Goal: Task Accomplishment & Management: Manage account settings

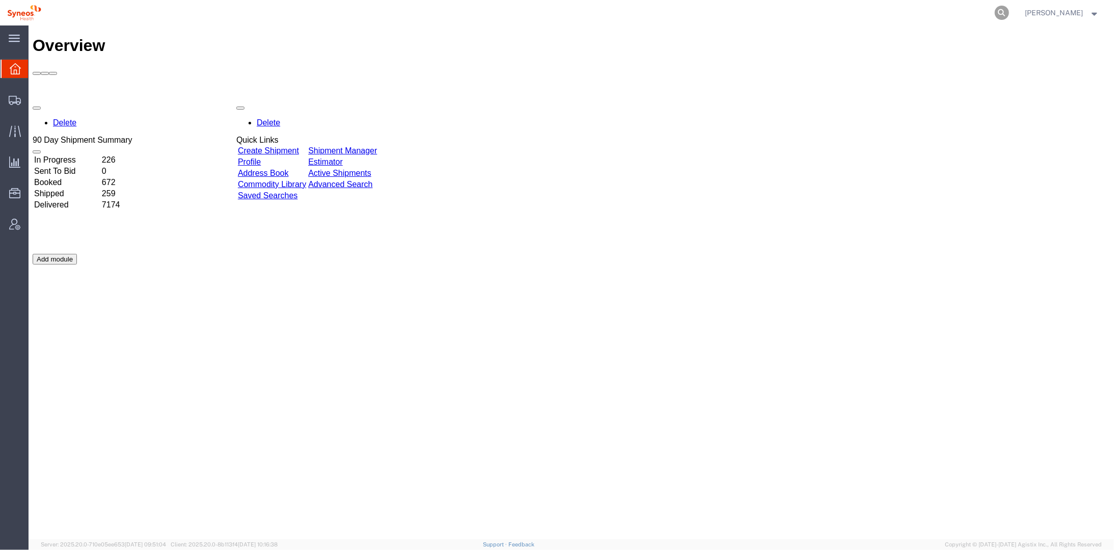
click at [1009, 10] on icon at bounding box center [1002, 13] width 14 height 14
paste input "[URL][DOMAIN_NAME]"
type input "[URL][DOMAIN_NAME]"
drag, startPoint x: 1005, startPoint y: 12, endPoint x: 531, endPoint y: 23, distance: 474.0
click at [531, 23] on div "[URL][DOMAIN_NAME]" at bounding box center [529, 12] width 962 height 25
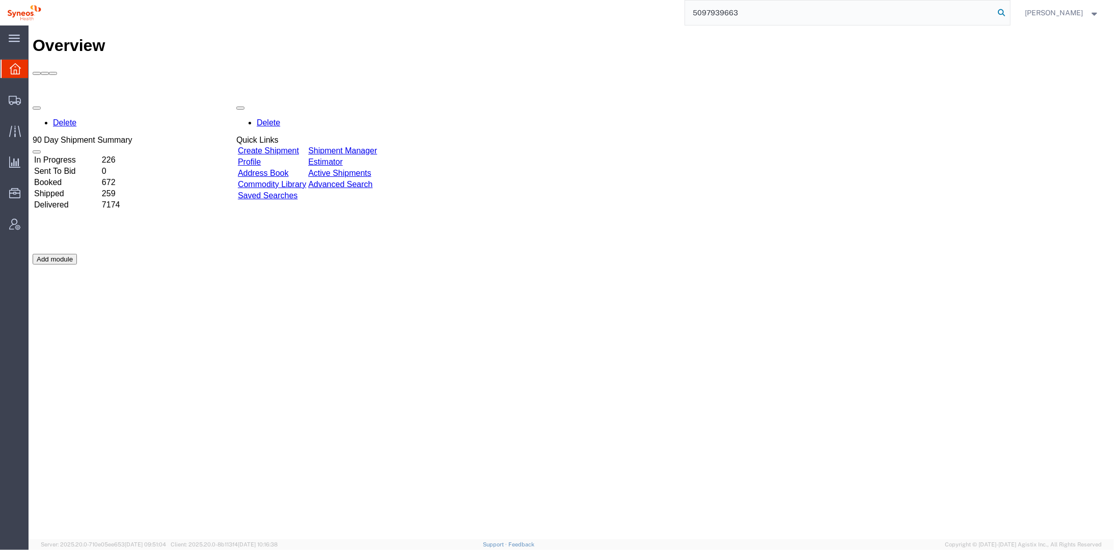
type input "5097939663"
click at [1009, 12] on icon at bounding box center [1002, 13] width 14 height 14
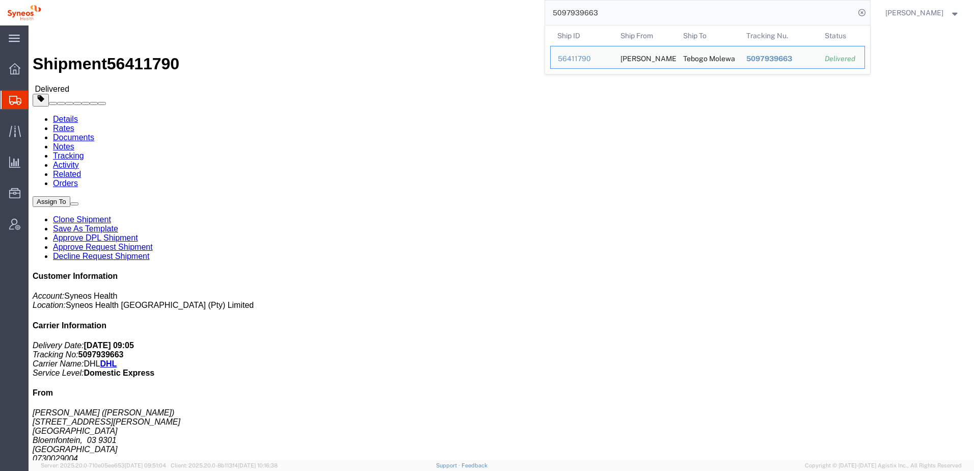
click div "Ship From [PERSON_NAME] ([PERSON_NAME]) [STREET_ADDRESS][PERSON_NAME] 073002900…"
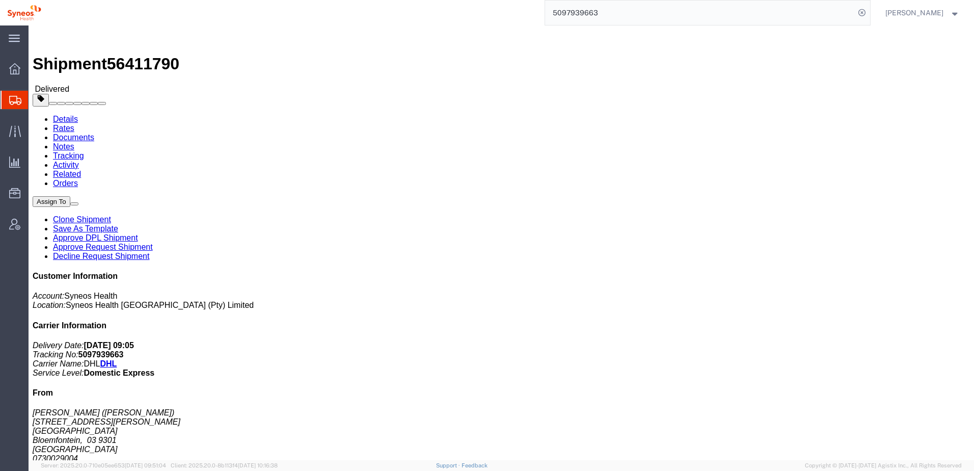
click at [16, 95] on svg-icon at bounding box center [15, 100] width 12 height 10
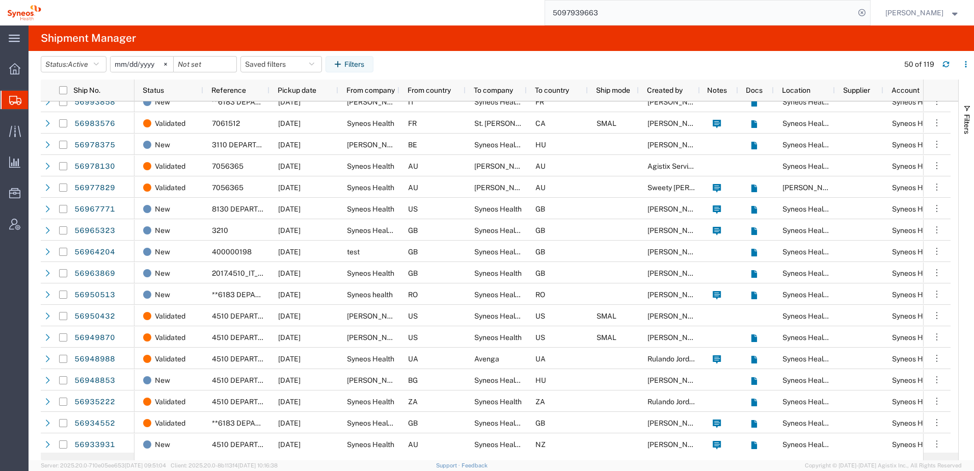
scroll to position [544, 0]
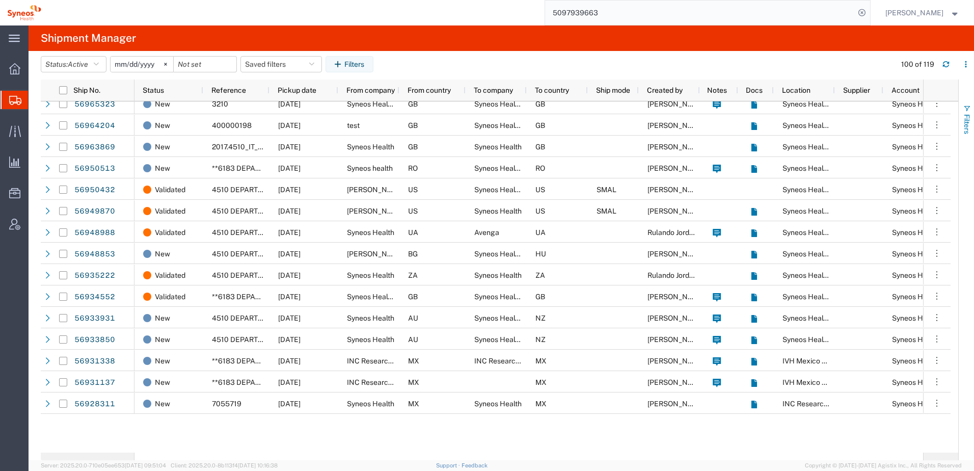
scroll to position [272, 0]
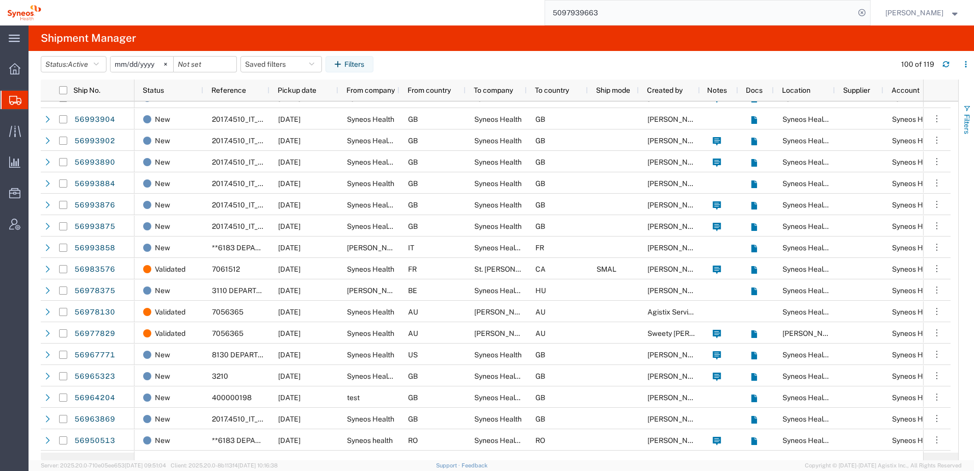
click at [963, 114] on span "Filters" at bounding box center [967, 124] width 8 height 20
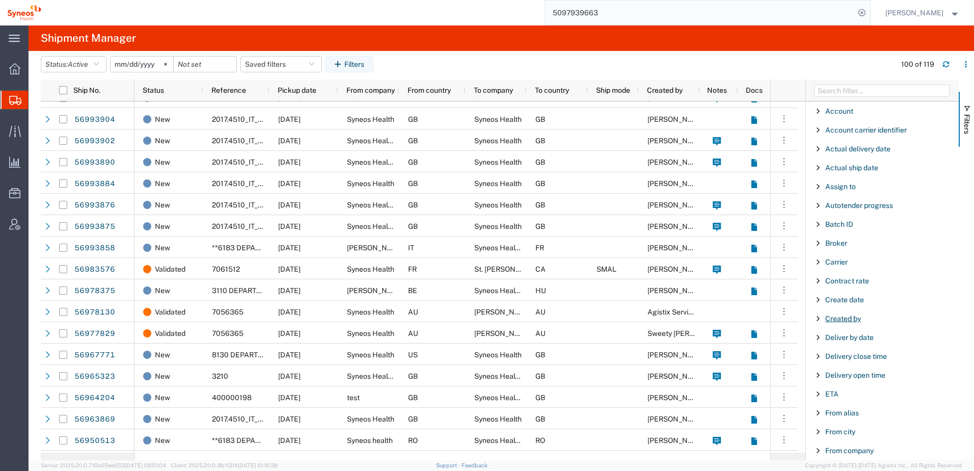
click at [847, 314] on span "Created by" at bounding box center [843, 318] width 36 height 8
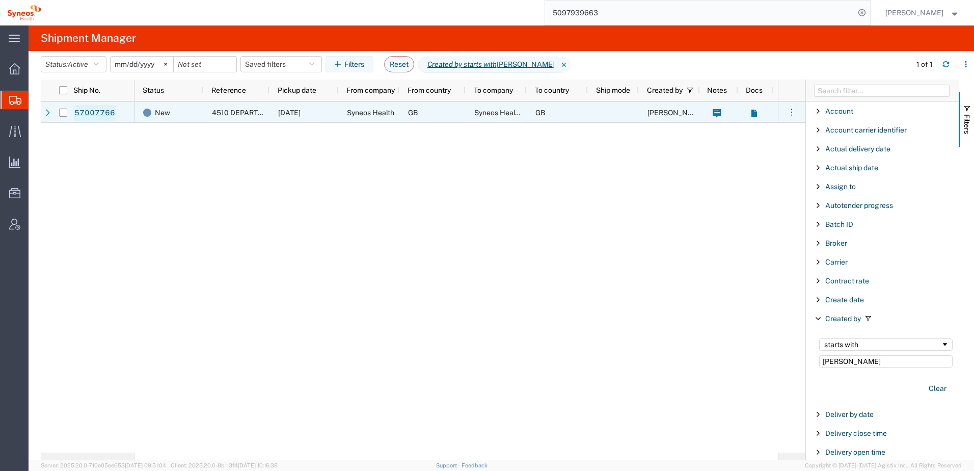
type input "[PERSON_NAME]"
click at [99, 113] on link "57007766" at bounding box center [95, 113] width 42 height 16
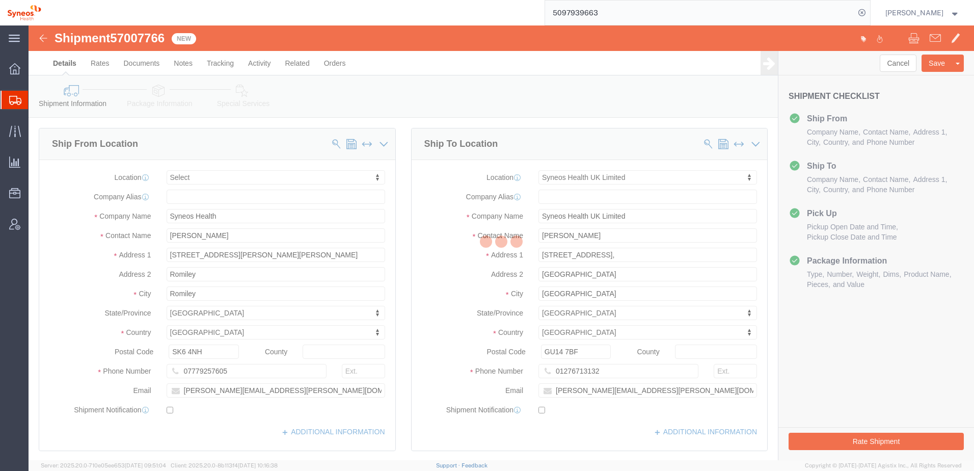
select select
select select "61570"
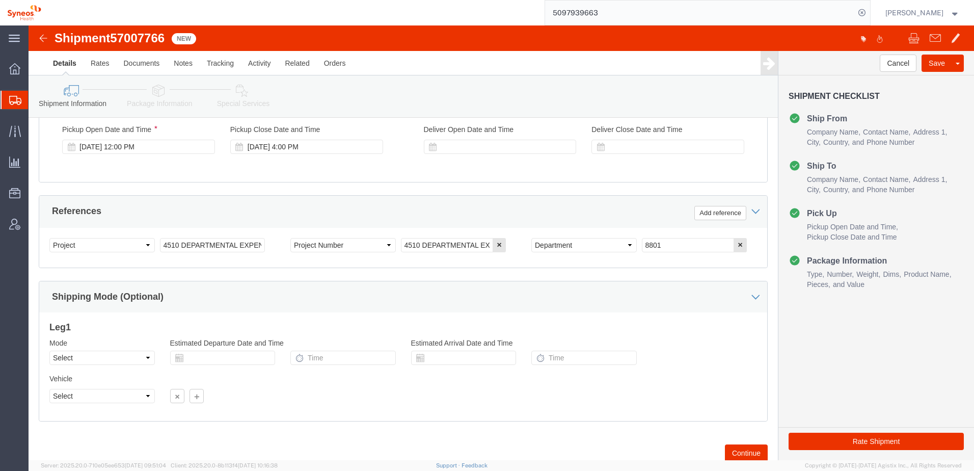
scroll to position [440, 0]
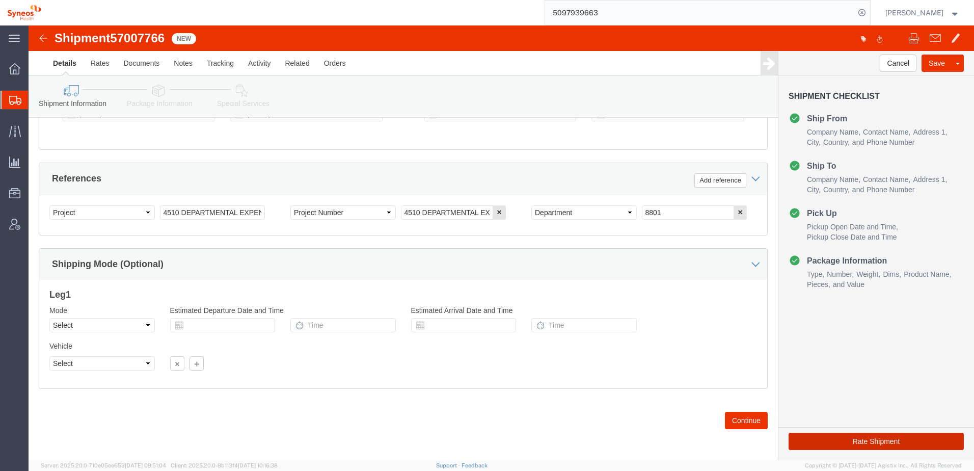
click button "Rate Shipment"
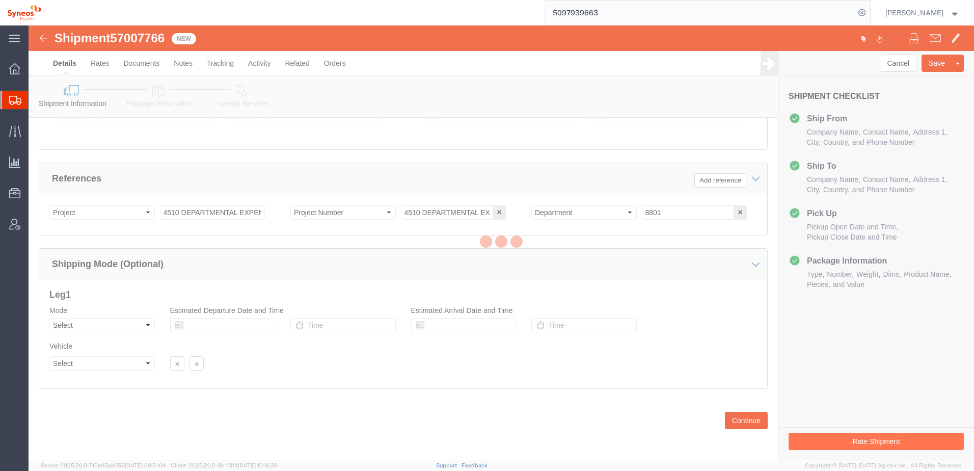
select select
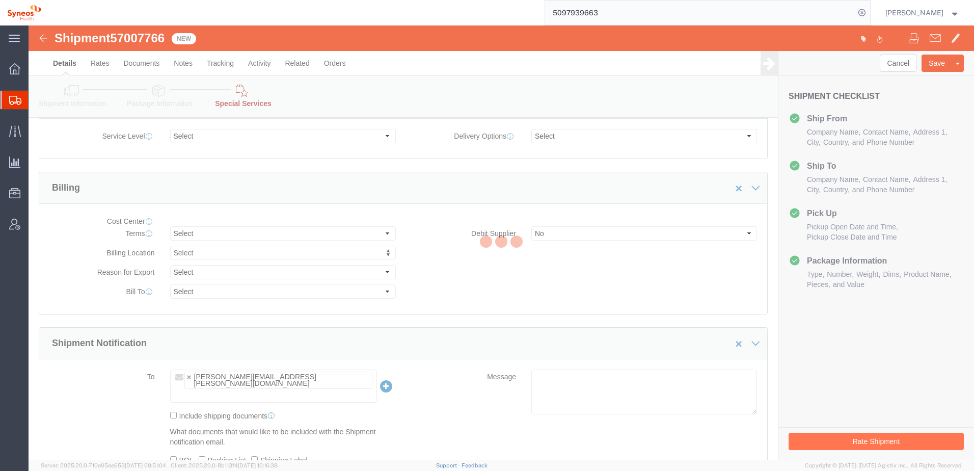
select select "DEPARTMENT"
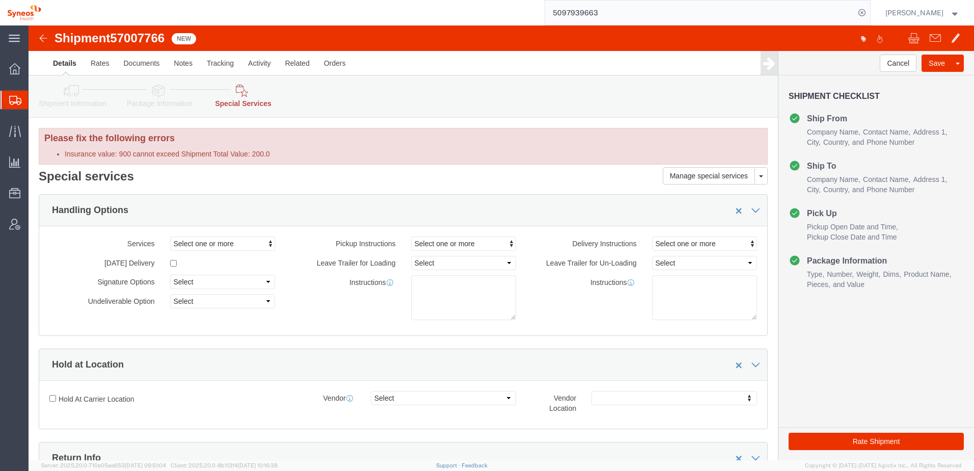
click link "Details"
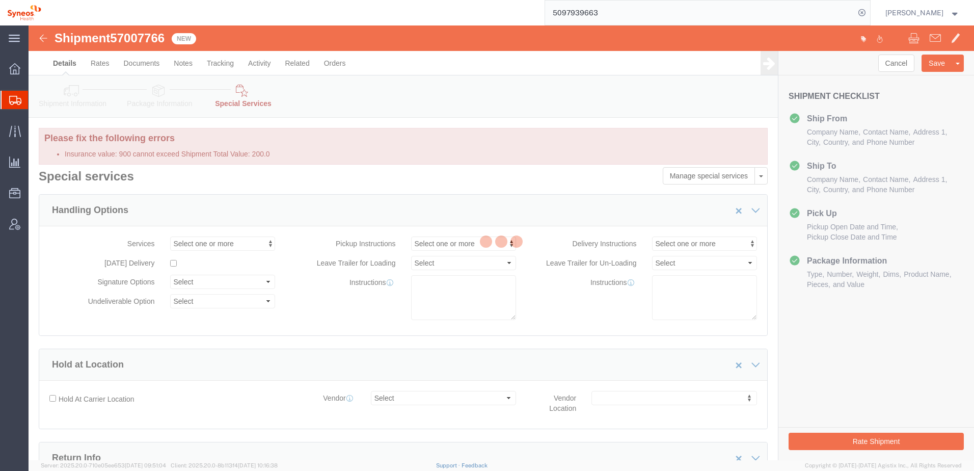
select select "61570"
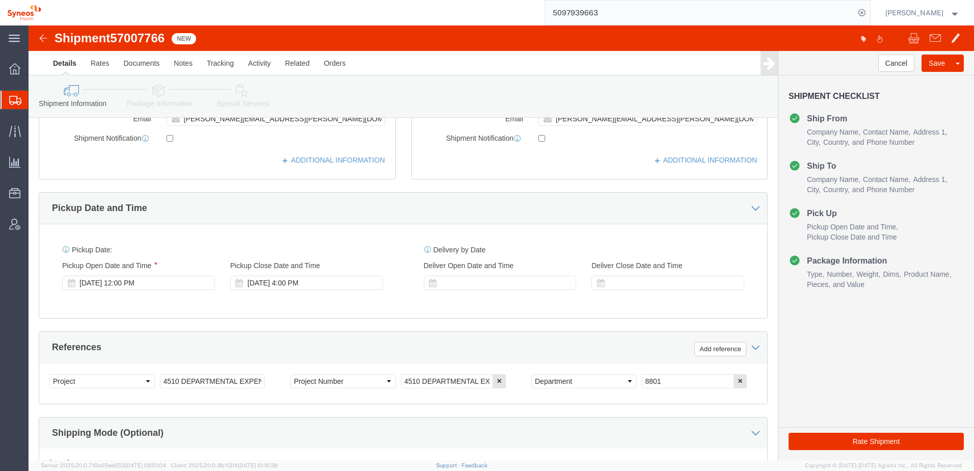
scroll to position [440, 0]
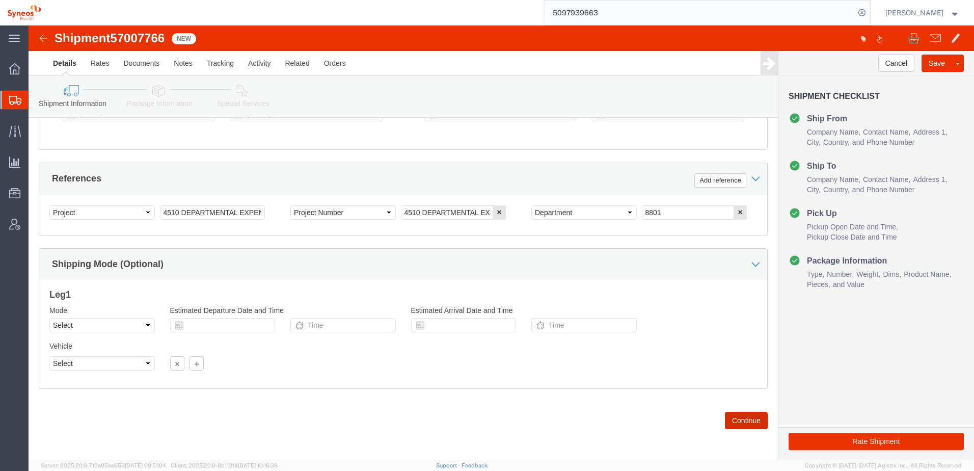
click button "Continue"
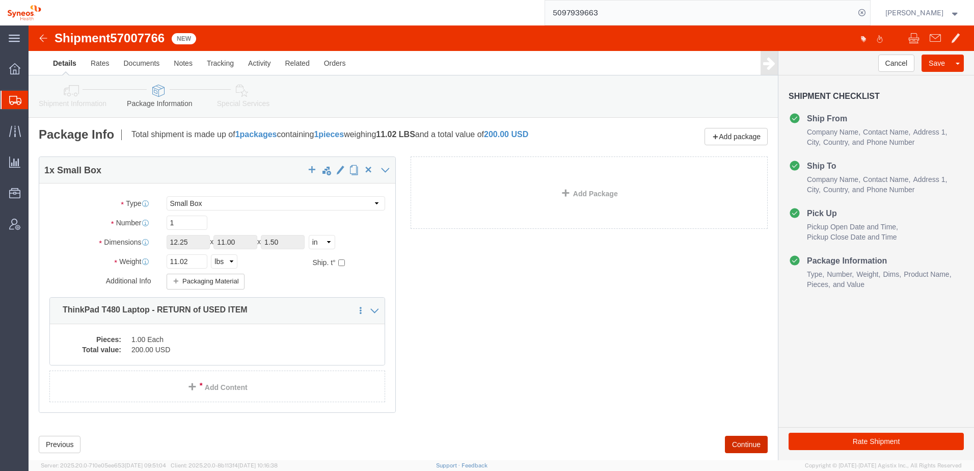
scroll to position [24, 0]
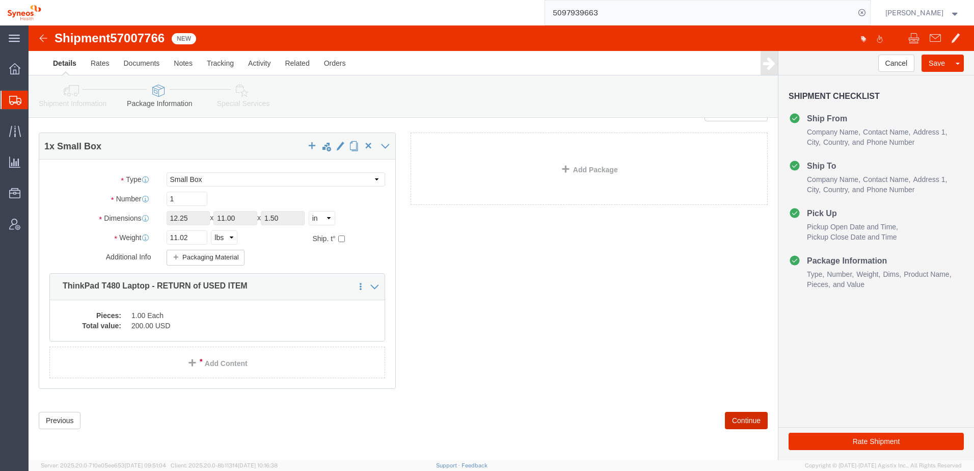
click button "Continue"
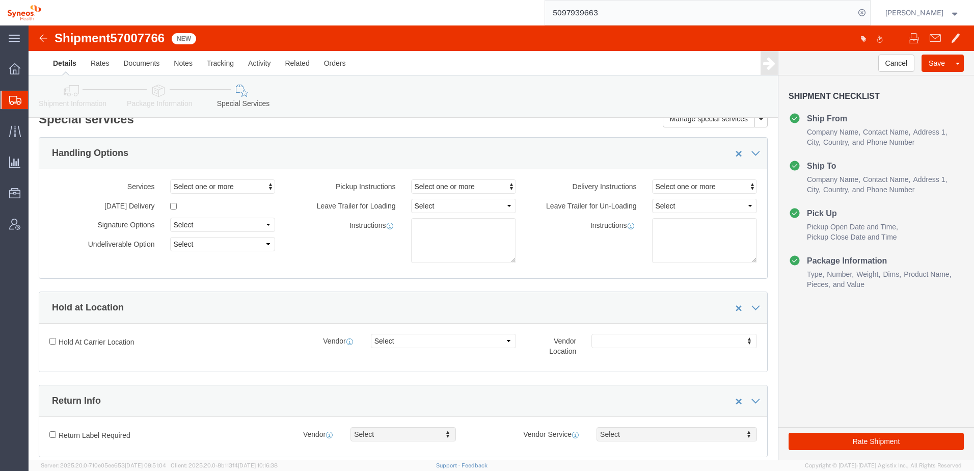
scroll to position [0, 0]
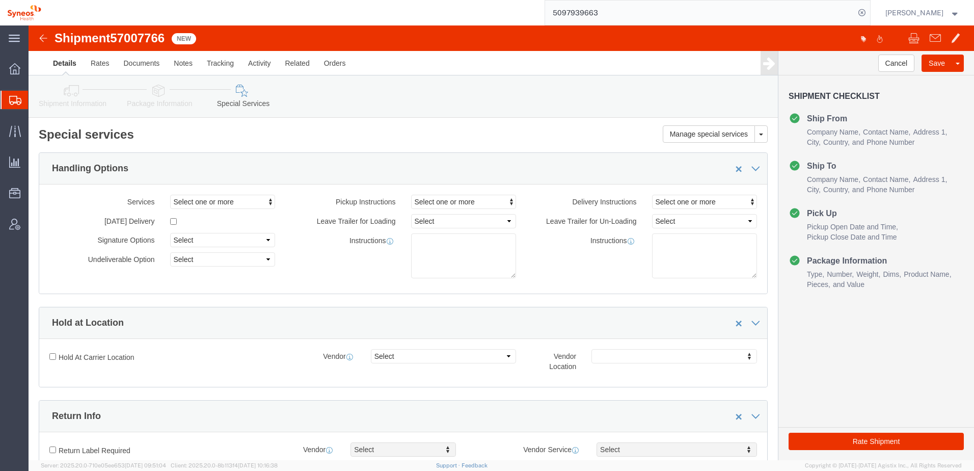
click div
click icon
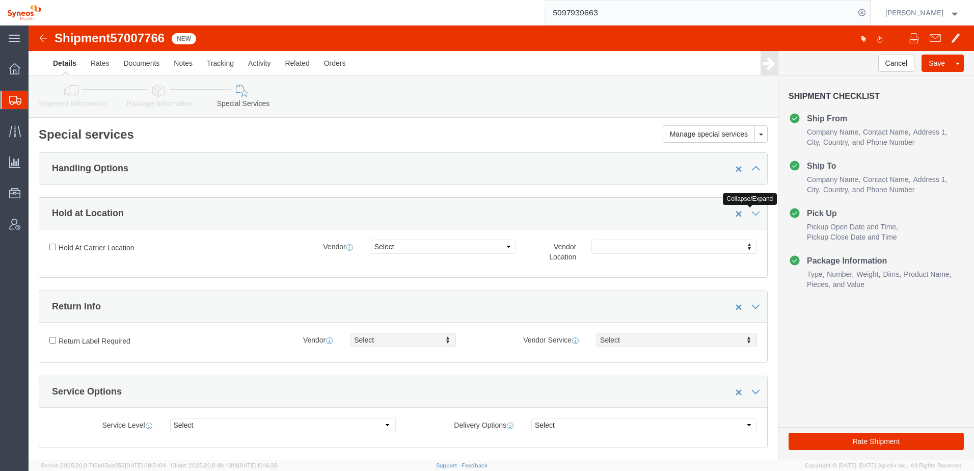
click icon
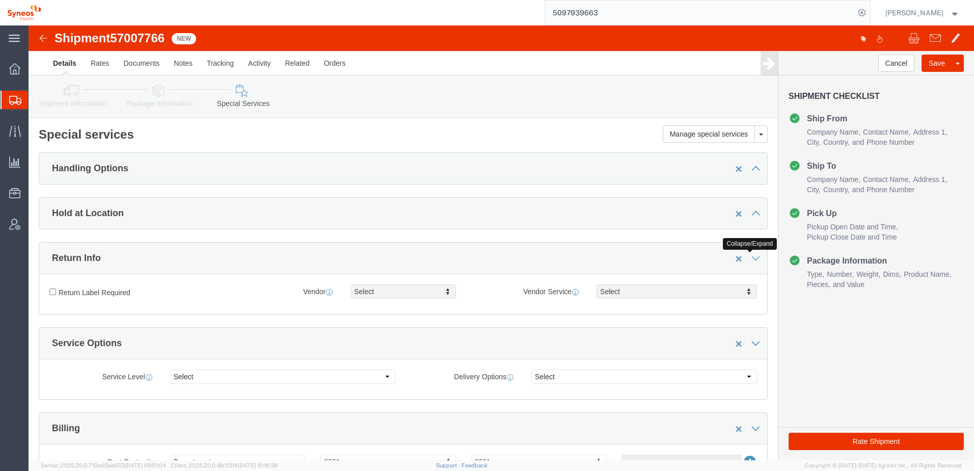
click icon
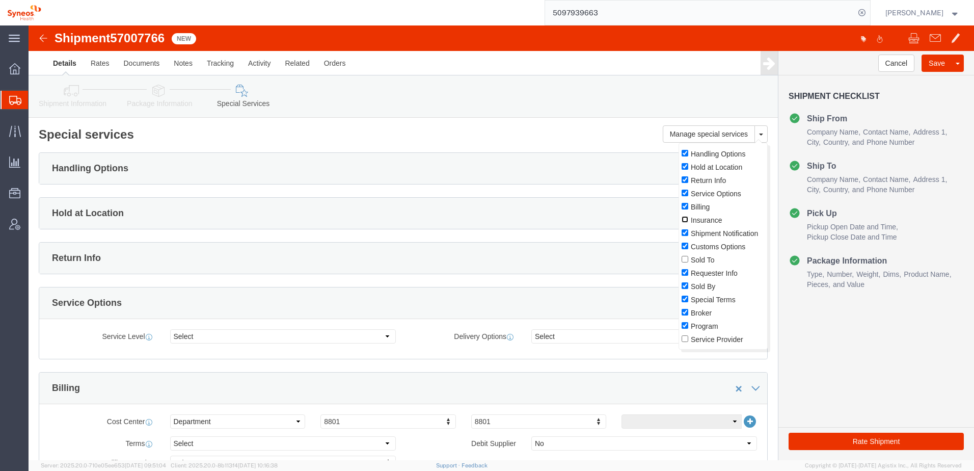
click input "Insurance"
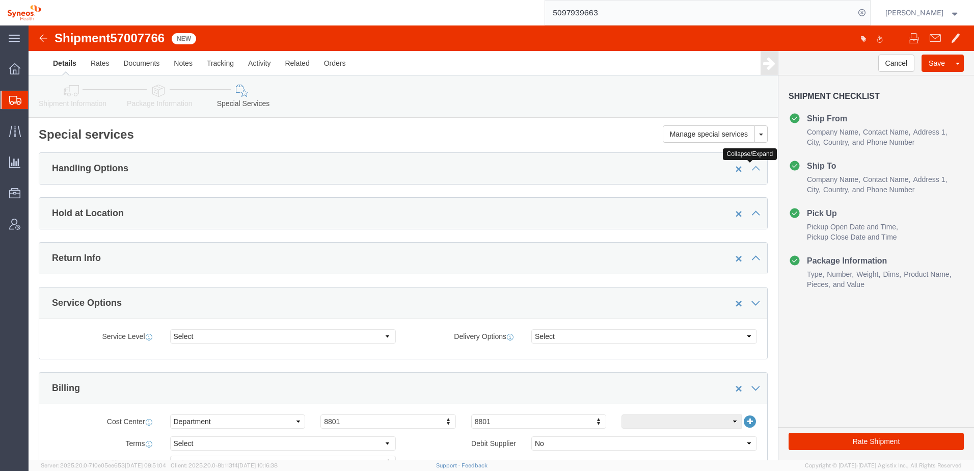
click icon
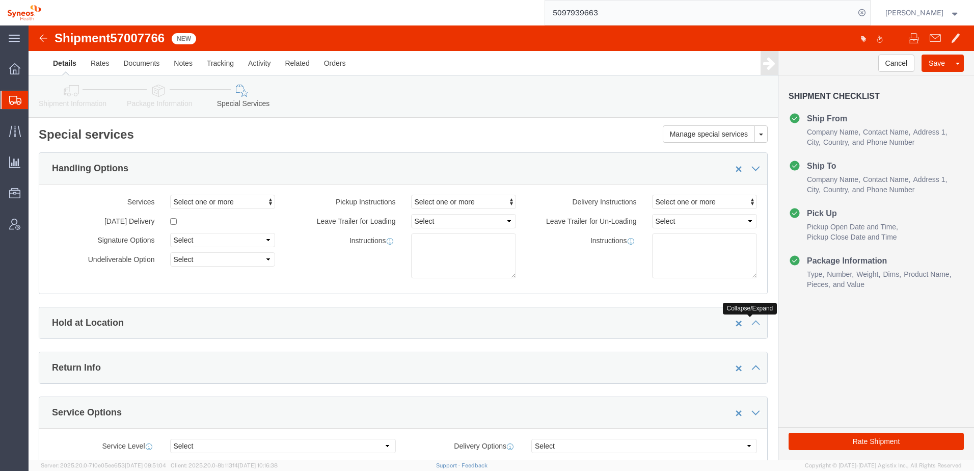
click icon
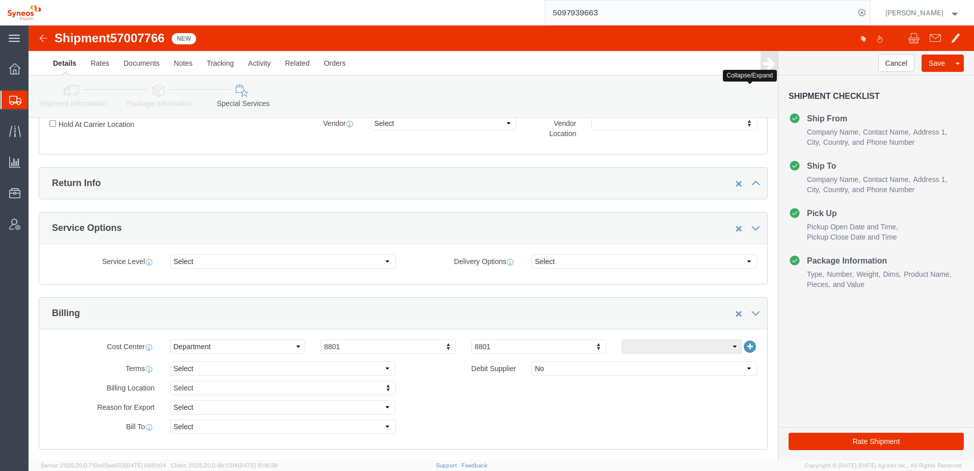
scroll to position [272, 0]
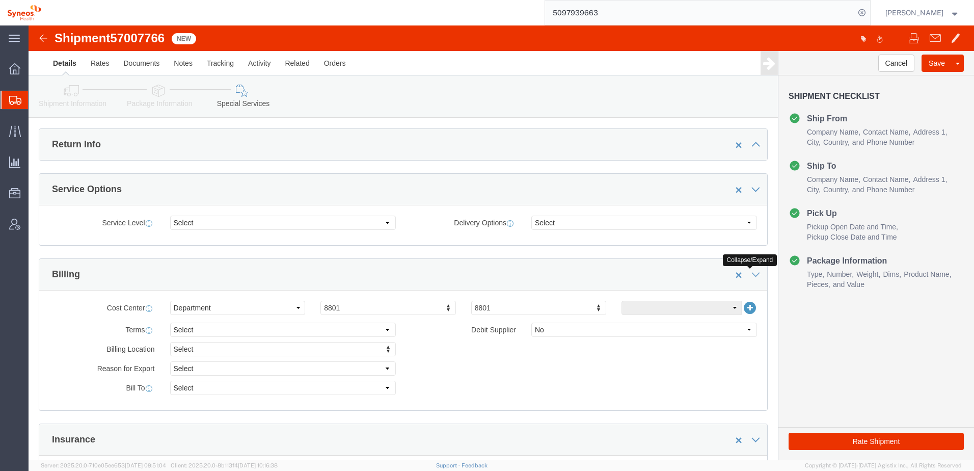
click icon
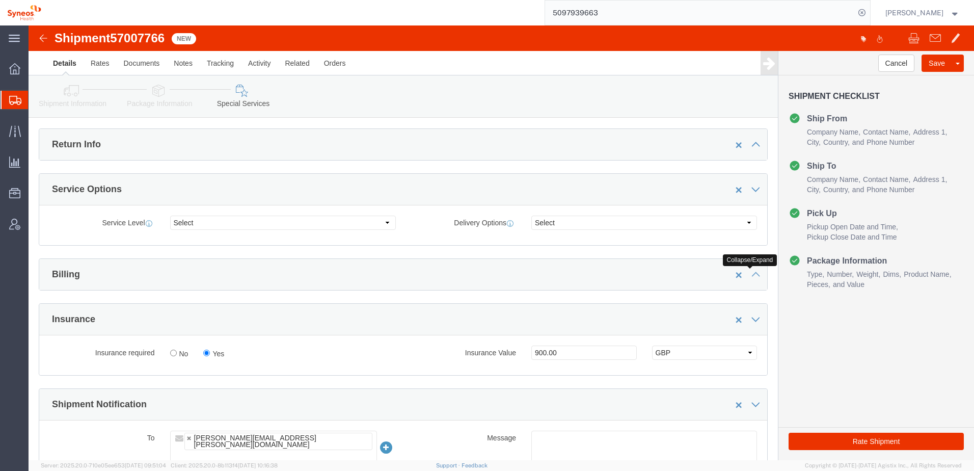
click icon
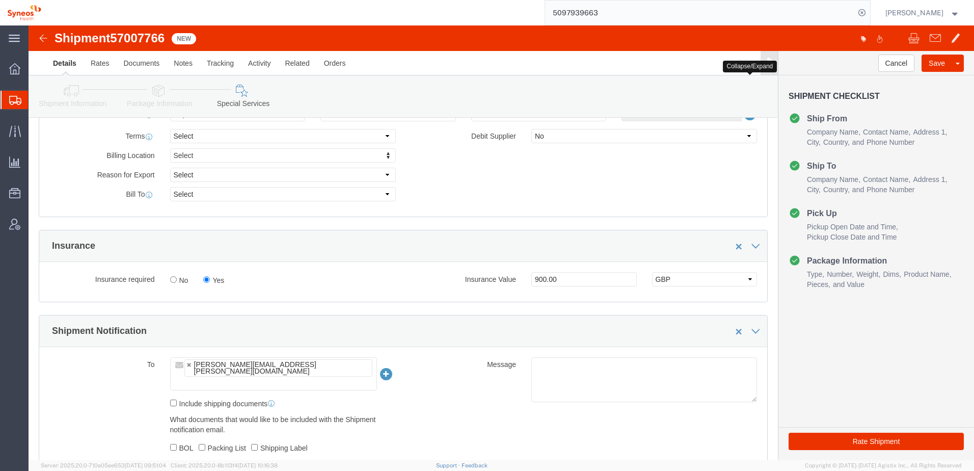
scroll to position [408, 0]
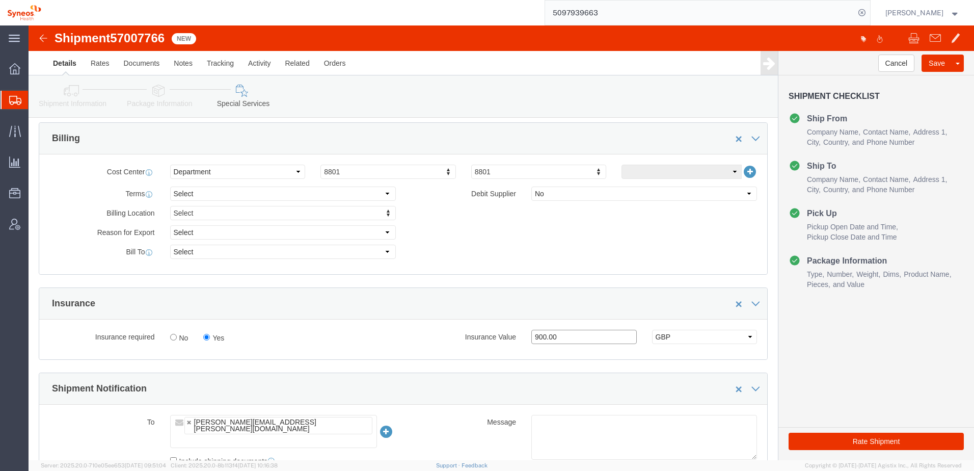
drag, startPoint x: 507, startPoint y: 309, endPoint x: 500, endPoint y: 310, distance: 7.7
click input "900.00"
type input "200.00"
click button "Rate Shipment"
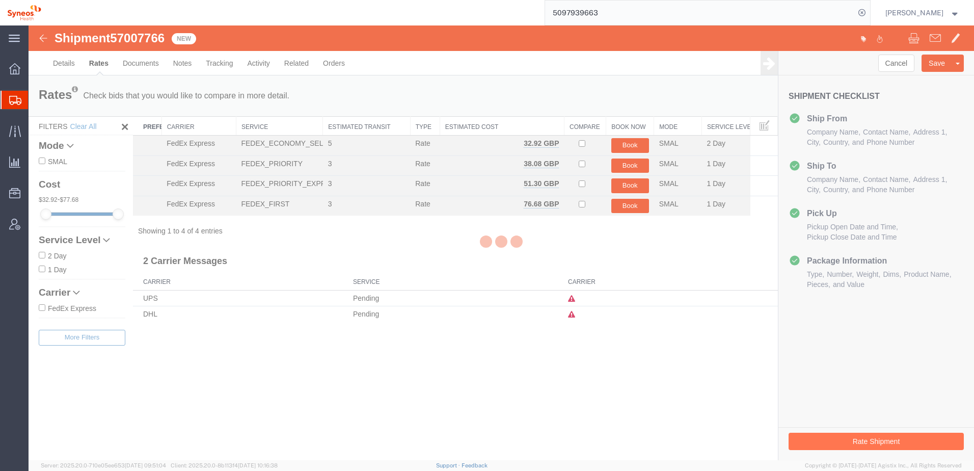
scroll to position [0, 0]
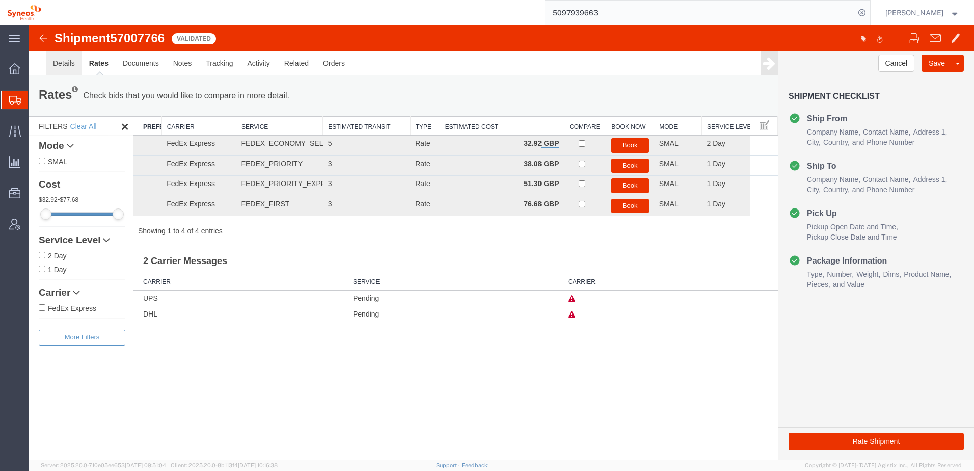
click at [60, 65] on link "Details" at bounding box center [64, 63] width 36 height 24
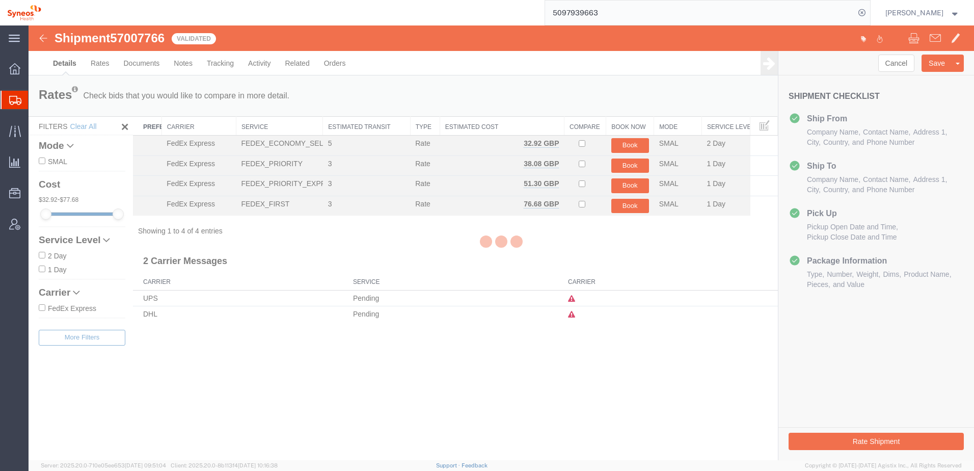
select select "61570"
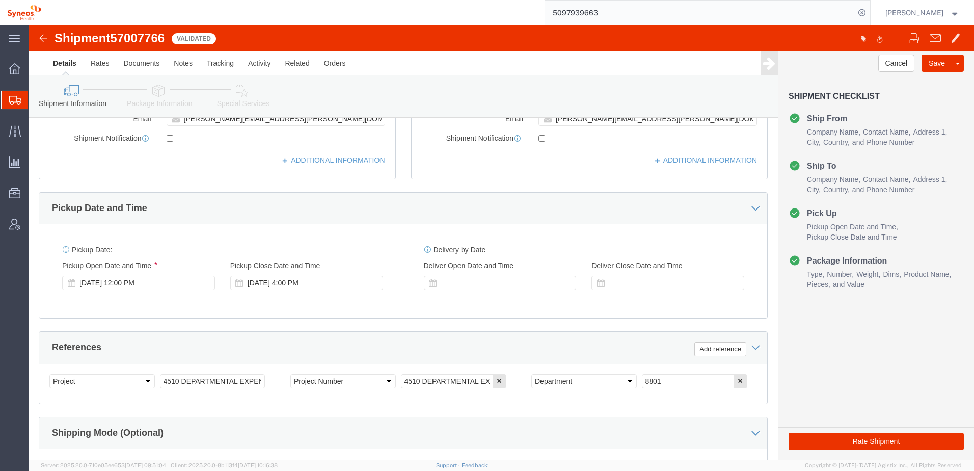
scroll to position [440, 0]
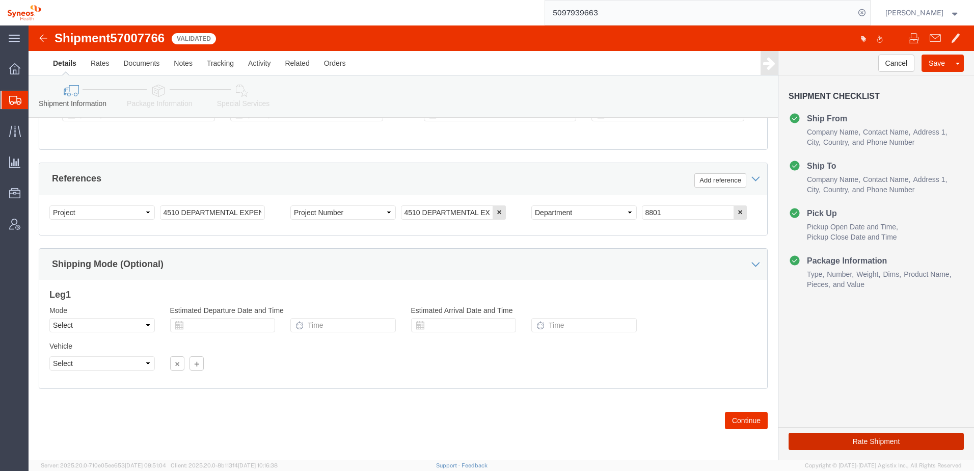
click button "Rate Shipment"
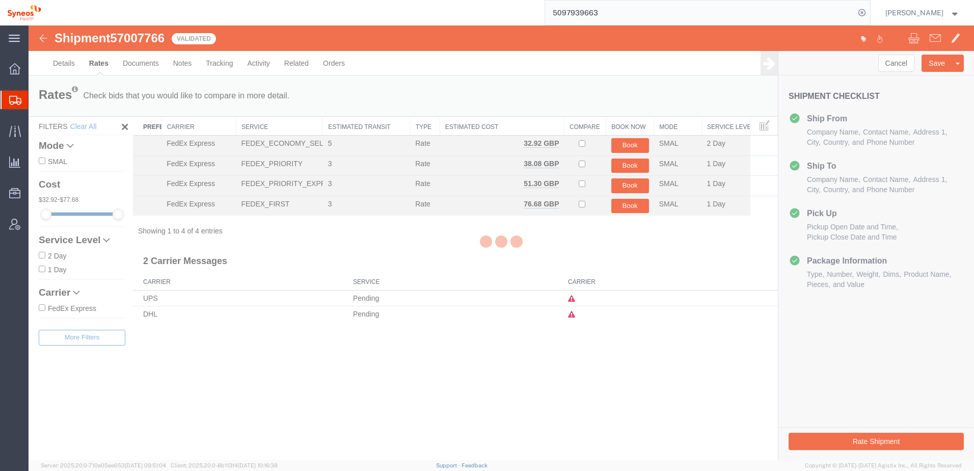
scroll to position [0, 0]
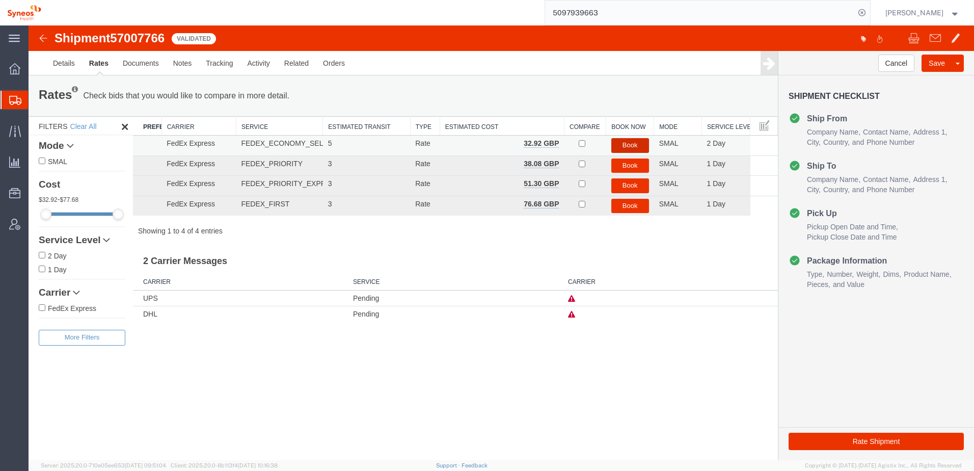
click at [623, 145] on button "Book" at bounding box center [630, 145] width 38 height 15
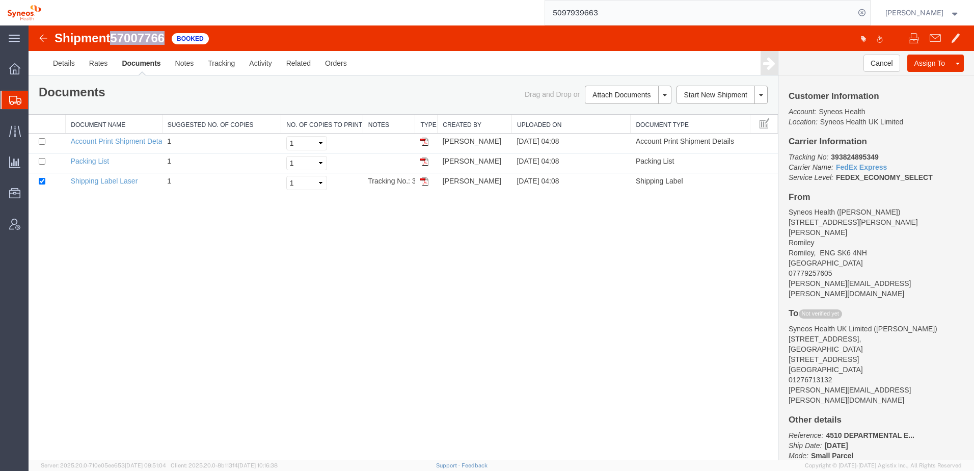
drag, startPoint x: 169, startPoint y: 35, endPoint x: 114, endPoint y: 39, distance: 54.7
click at [114, 39] on div "Shipment 57007766 3 of 3 Booked" at bounding box center [266, 41] width 472 height 19
drag, startPoint x: 114, startPoint y: 39, endPoint x: 120, endPoint y: 40, distance: 5.7
copy span "57007766"
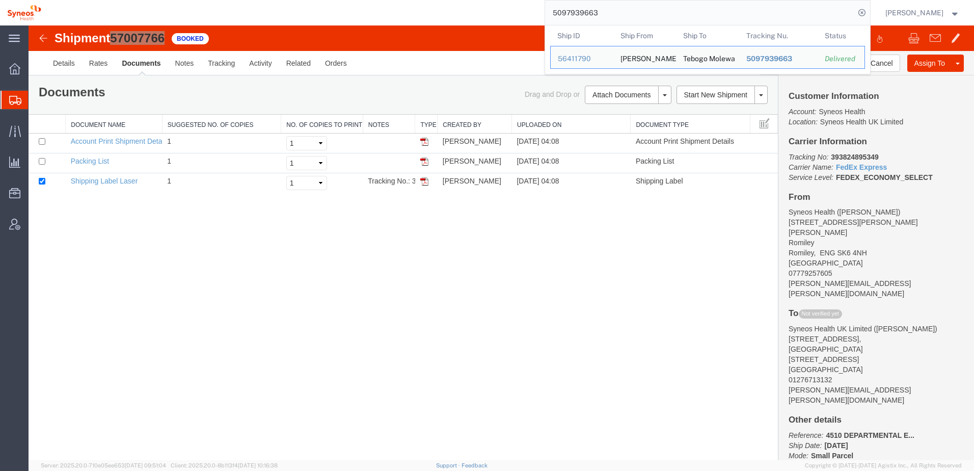
drag, startPoint x: 622, startPoint y: 11, endPoint x: 540, endPoint y: 15, distance: 82.1
click at [540, 15] on div "5097939663 Ship ID Ship From Ship To Tracking Nu. Status Ship ID 56411790 Ship …" at bounding box center [459, 12] width 822 height 25
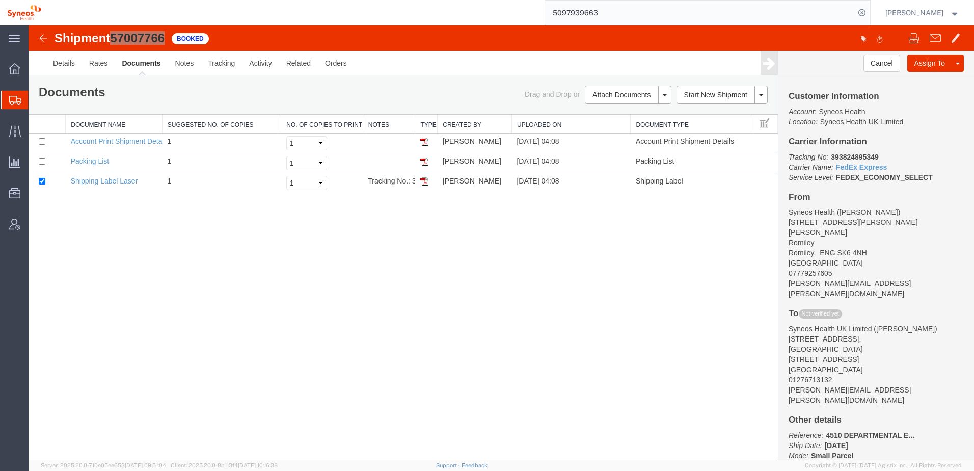
paste input "7007766"
type input "57007766"
click at [869, 13] on icon at bounding box center [862, 13] width 14 height 14
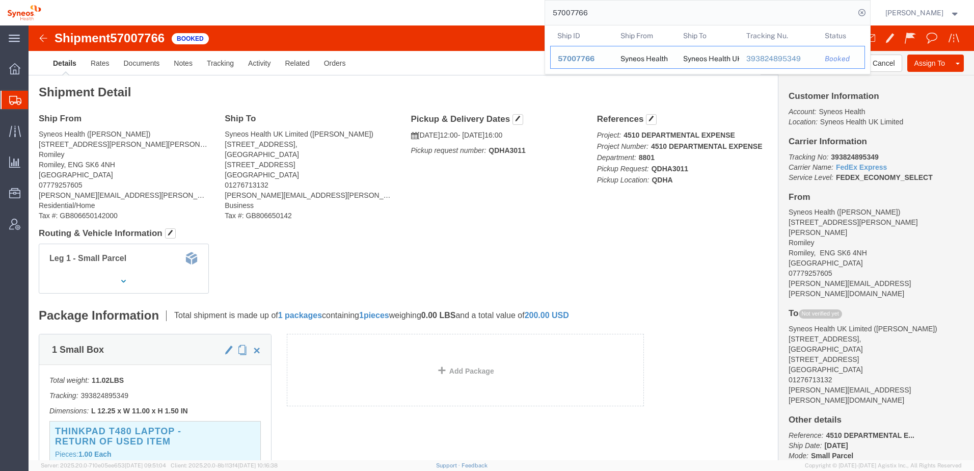
click at [780, 59] on div "393824895349" at bounding box center [778, 58] width 65 height 11
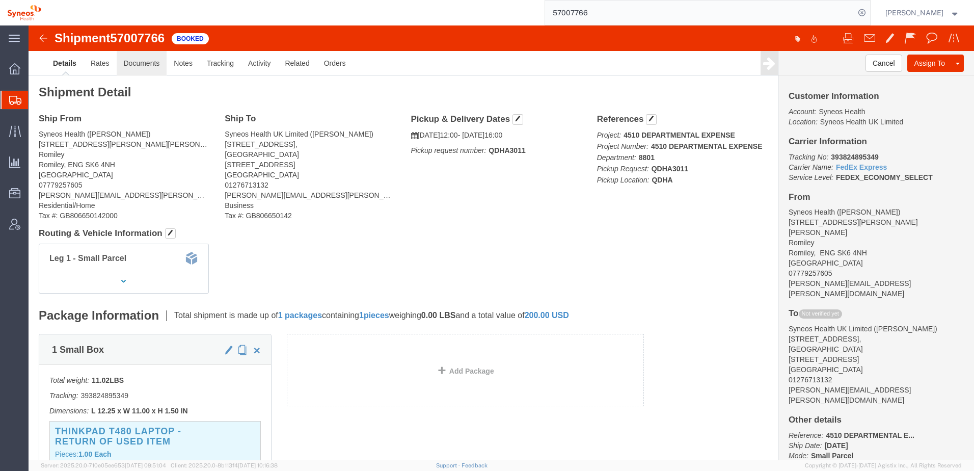
click link "Documents"
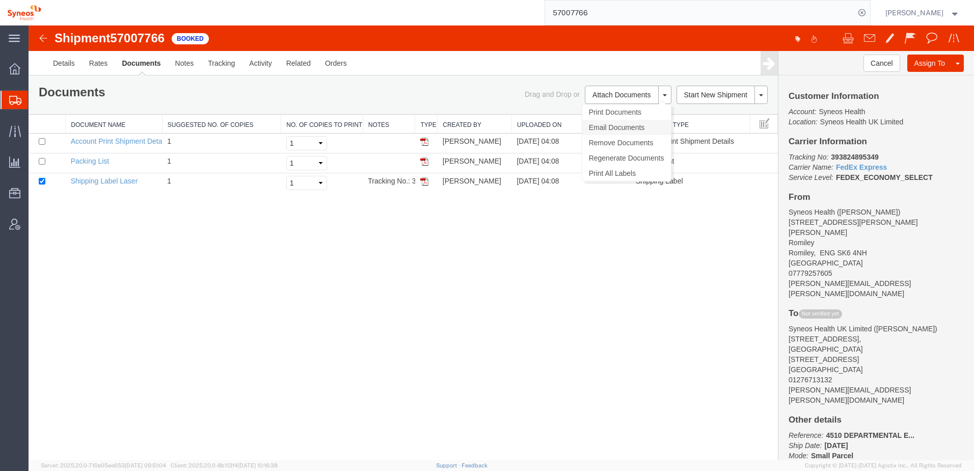
click at [621, 128] on link "Email Documents" at bounding box center [626, 127] width 89 height 15
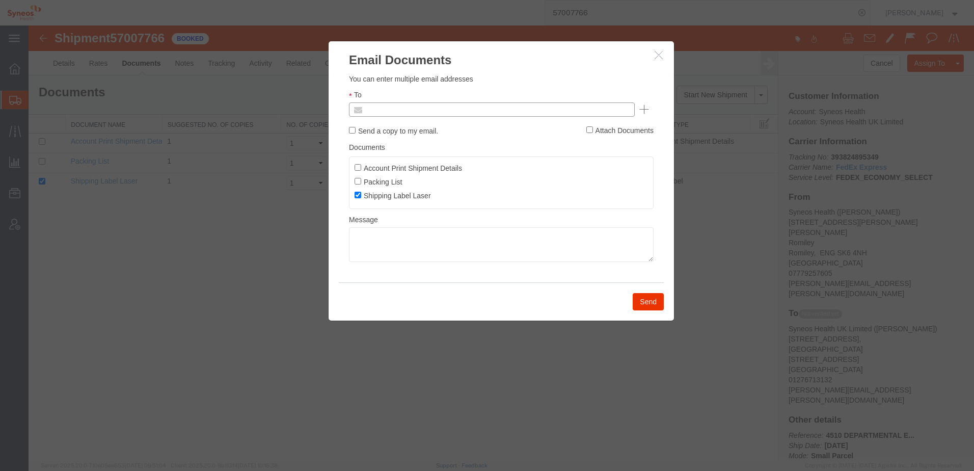
click at [399, 109] on input "text" at bounding box center [422, 109] width 119 height 13
type input "Fiaona."
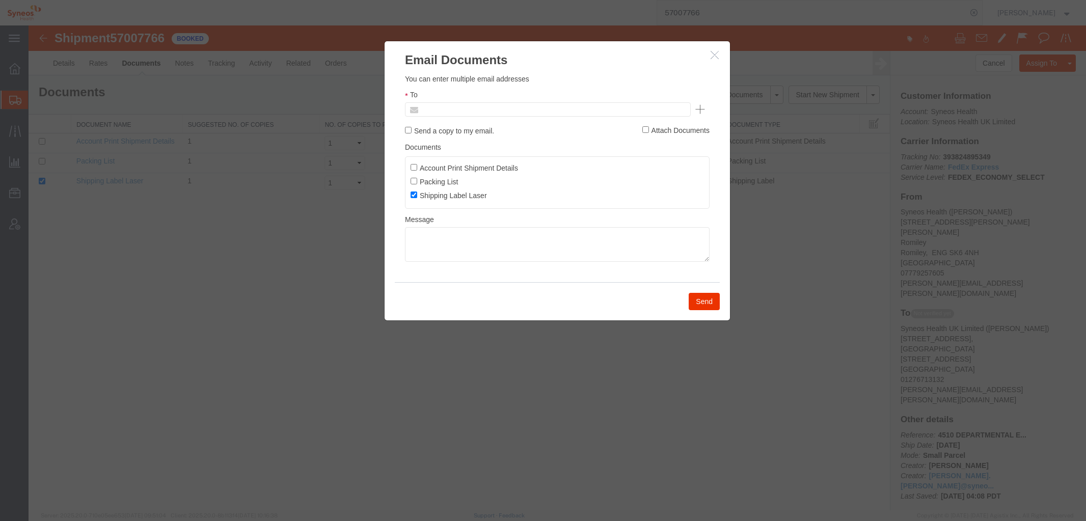
drag, startPoint x: 456, startPoint y: 105, endPoint x: 427, endPoint y: 109, distance: 28.8
paste input "[PERSON_NAME][EMAIL_ADDRESS][PERSON_NAME][DOMAIN_NAME]"
type input "[PERSON_NAME][EMAIL_ADDRESS][PERSON_NAME][DOMAIN_NAME]"
paste input "[PERSON_NAME][EMAIL_ADDRESS][PERSON_NAME][DOMAIN_NAME]"
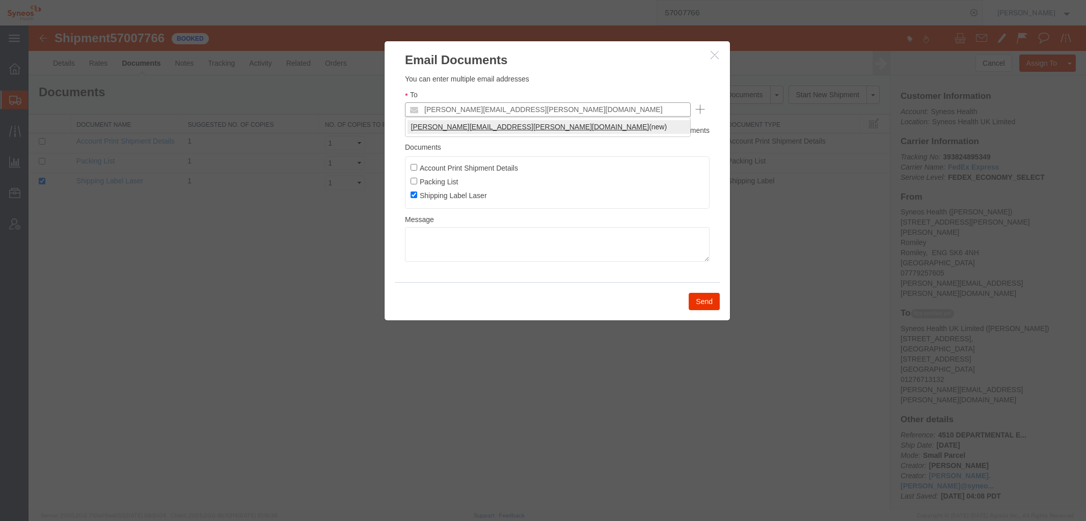
type input "[PERSON_NAME][EMAIL_ADDRESS][PERSON_NAME][DOMAIN_NAME]"
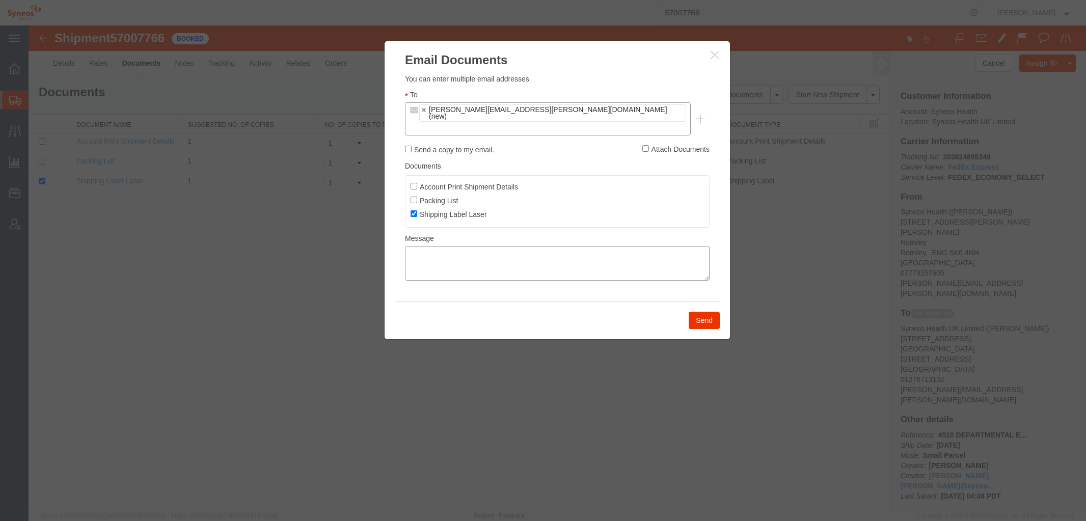
click at [416, 246] on textarea at bounding box center [557, 263] width 305 height 35
type textarea "Your shipment pickup is scheduled for the day and time you requested."
click at [706, 312] on button "Send" at bounding box center [704, 320] width 31 height 17
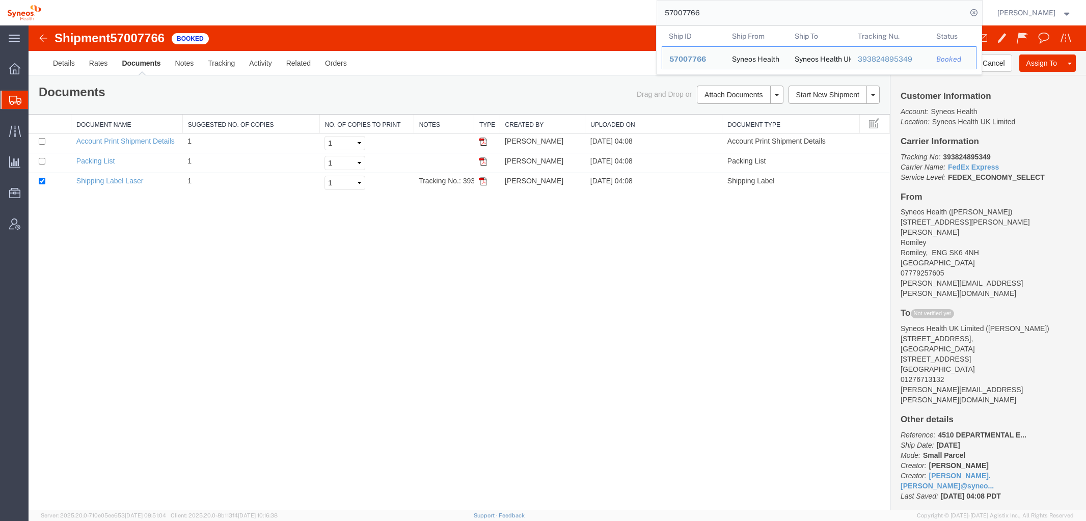
drag, startPoint x: 724, startPoint y: 11, endPoint x: 647, endPoint y: 15, distance: 76.6
click at [647, 15] on div "57007766 Ship ID Ship From Ship To Tracking Nu. Status Ship ID 57007766 Ship Fr…" at bounding box center [515, 12] width 934 height 25
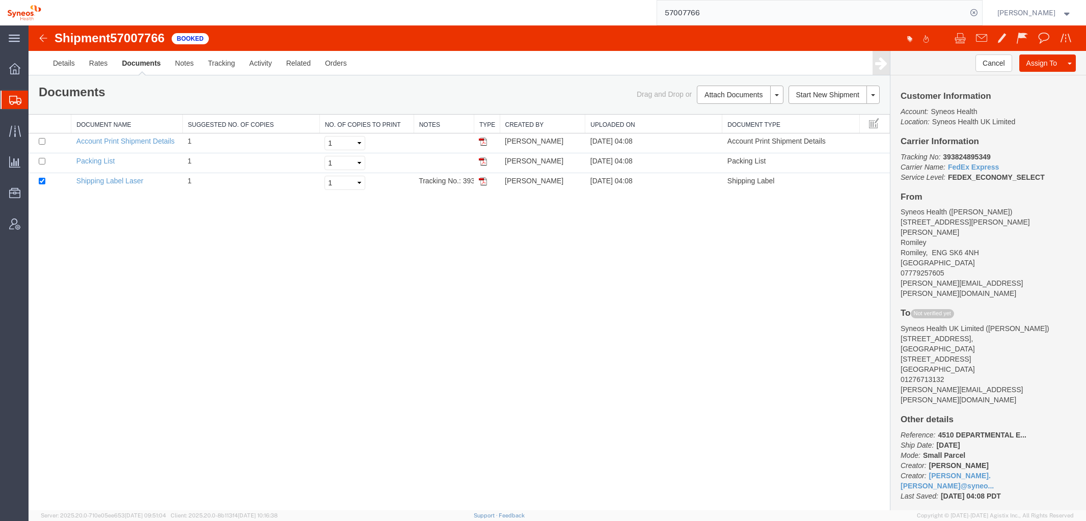
paste input "393538184970"
type input "393538184970"
click at [981, 12] on icon at bounding box center [974, 13] width 14 height 14
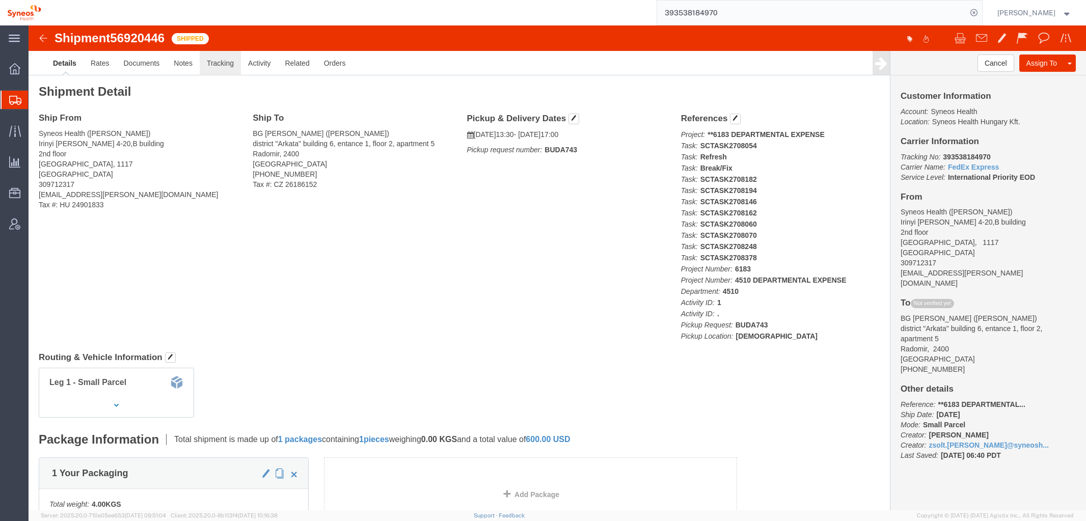
click link "Tracking"
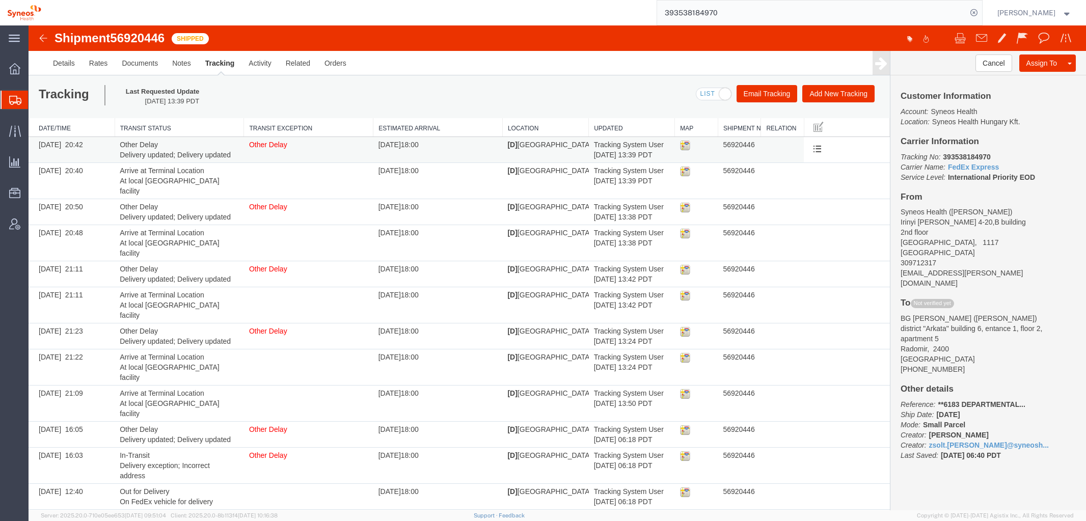
click at [266, 144] on span "Other Delay" at bounding box center [268, 145] width 38 height 8
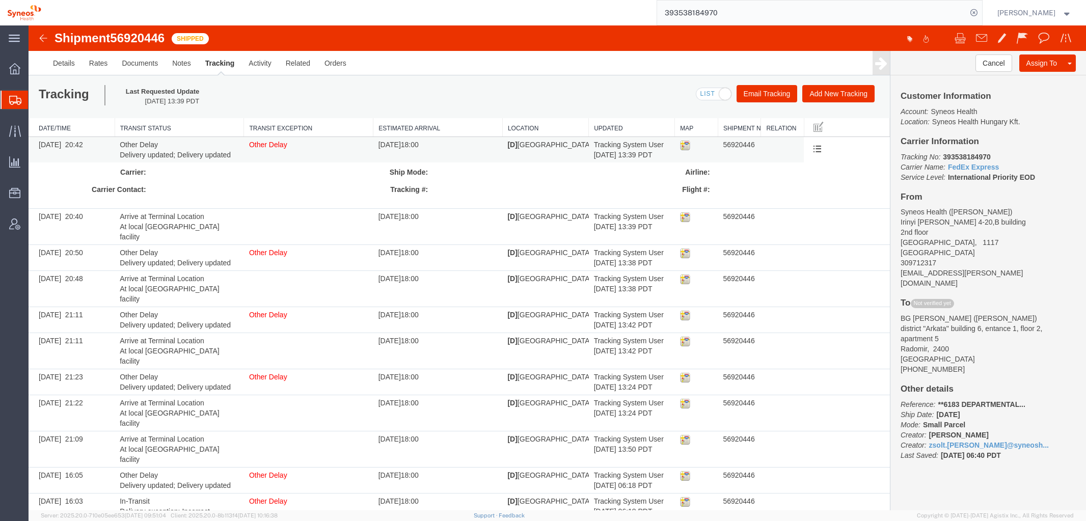
click at [266, 144] on span "Other Delay" at bounding box center [268, 145] width 38 height 8
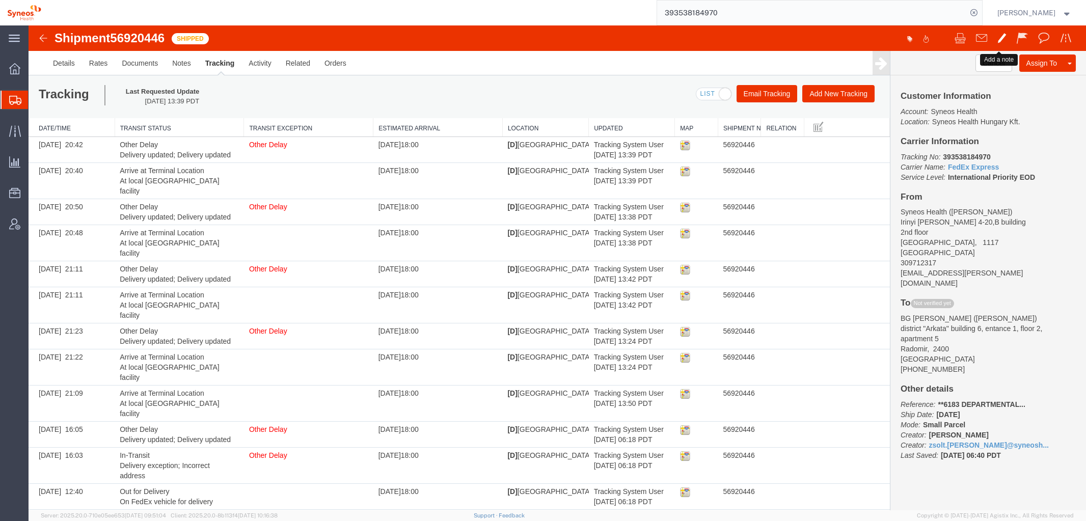
click at [998, 38] on span at bounding box center [1002, 38] width 9 height 12
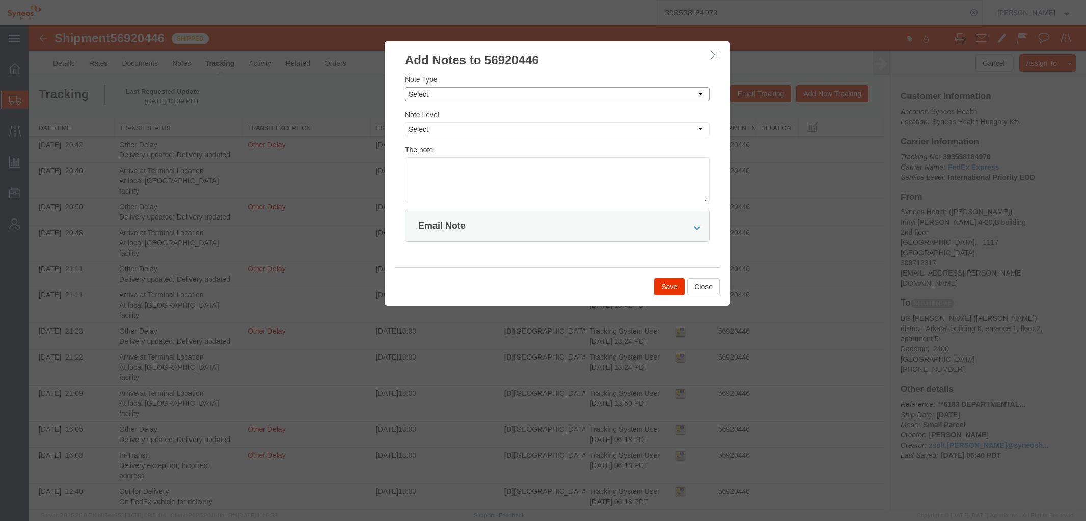
click at [459, 93] on select "Select Approval Bid Notes Carrier Change Notes Claim Notes Content Hazmat Notes…" at bounding box center [557, 94] width 305 height 14
select select "HOT_REASON"
click at [405, 87] on select "Select Approval Bid Notes Carrier Change Notes Claim Notes Content Hazmat Notes…" at bounding box center [557, 94] width 305 height 14
click at [437, 132] on select "Select Private to Account Private to Vendor Public" at bounding box center [557, 129] width 305 height 14
select select "PRIVATE_TO_ACCOUNT"
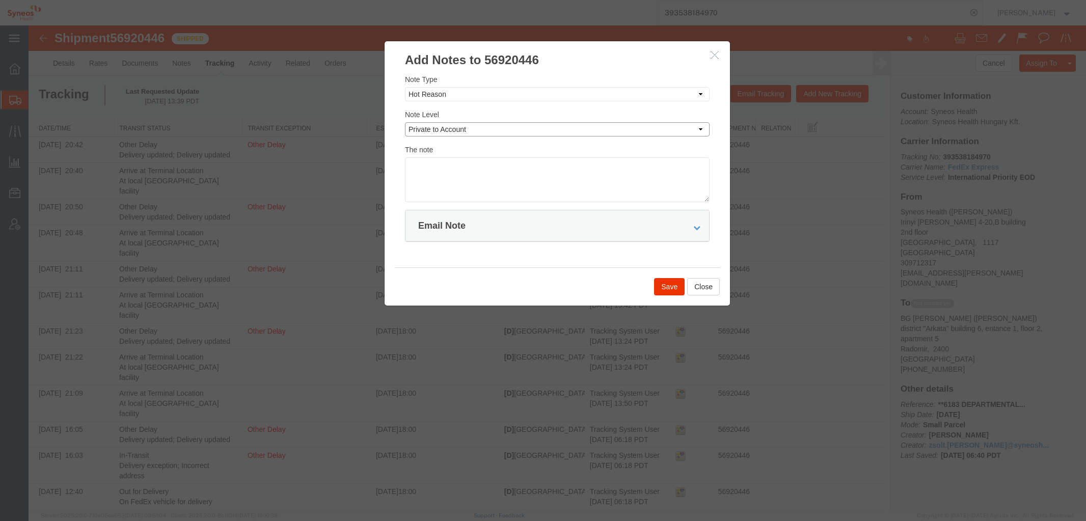
click at [405, 122] on select "Select Private to Account Private to Vendor Public" at bounding box center [557, 129] width 305 height 14
click at [412, 166] on textarea at bounding box center [557, 179] width 305 height 45
type textarea "Received email from FedEx stating they could not contact recipient with info pr…"
click at [668, 286] on button "Save" at bounding box center [669, 286] width 31 height 17
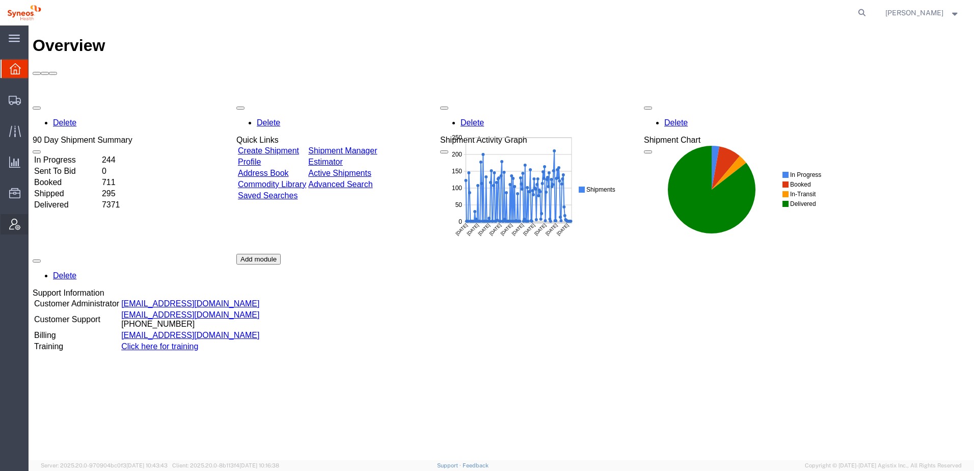
click at [35, 223] on span "Account Admin" at bounding box center [31, 224] width 7 height 20
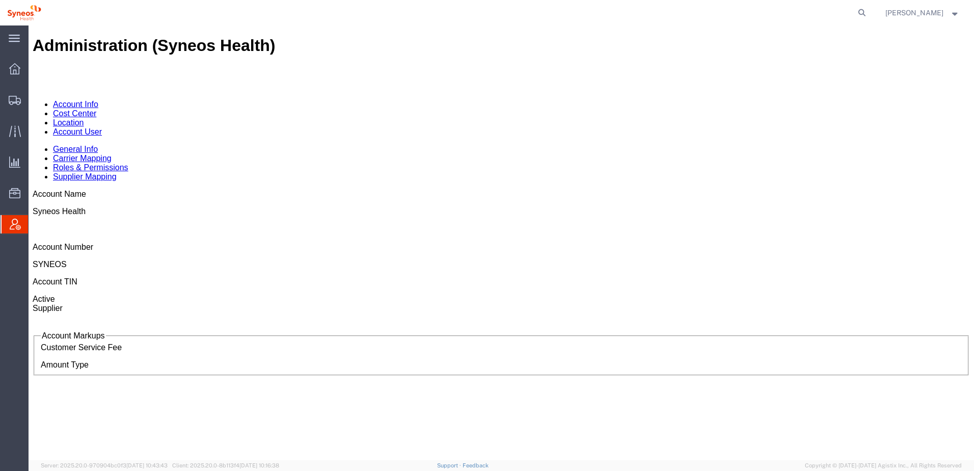
click at [102, 127] on link "Account User" at bounding box center [77, 131] width 49 height 9
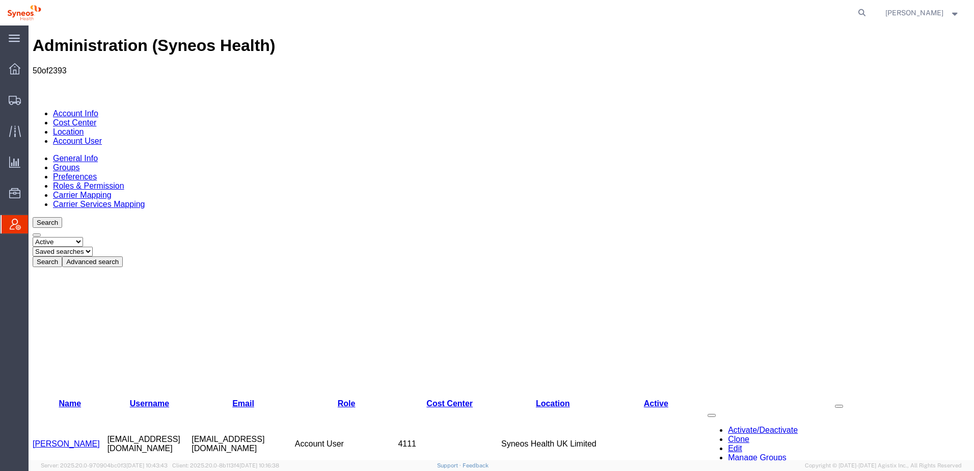
click at [123, 256] on button "Advanced search" at bounding box center [92, 261] width 61 height 11
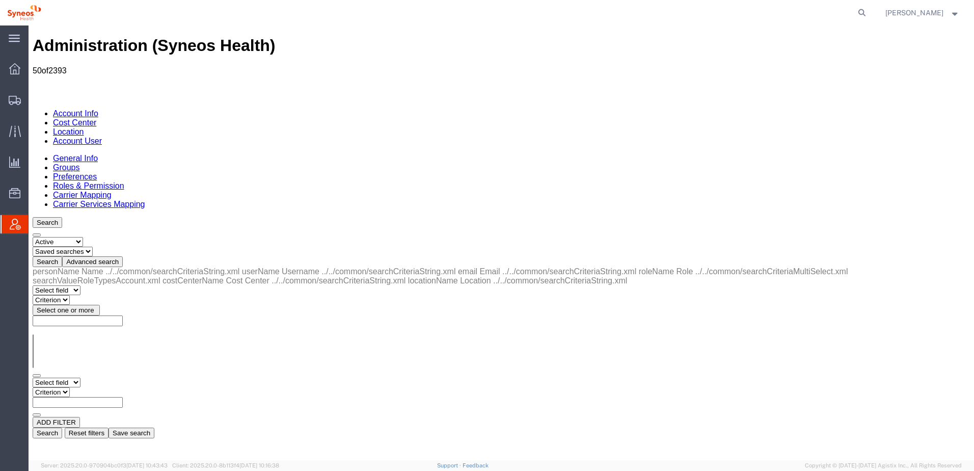
click at [81, 378] on select "Select field Cost Center Email Location Name Role Username" at bounding box center [57, 383] width 48 height 10
select select "personName"
click at [33, 378] on select "Select field Cost Center Email Location Name Role Username" at bounding box center [57, 383] width 48 height 10
click at [94, 387] on select "Criterion contains does not contain is is blank is not blank starts with" at bounding box center [63, 392] width 61 height 10
select select "contains"
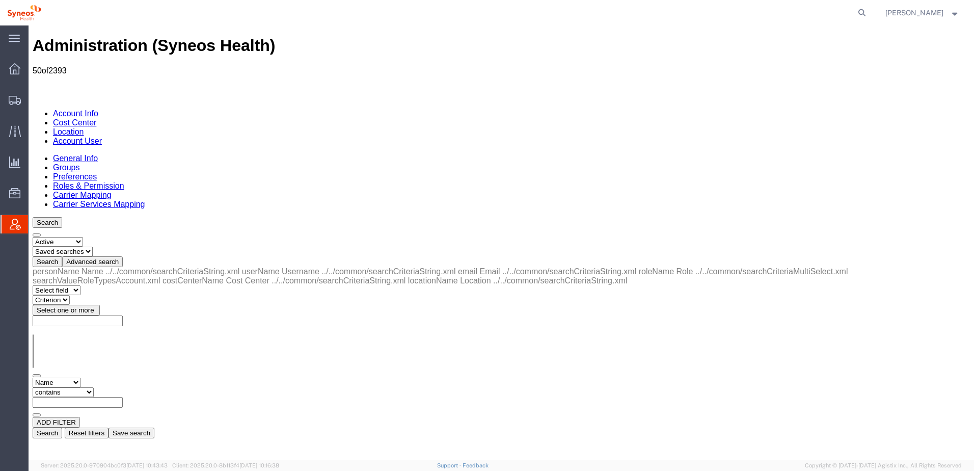
click at [94, 387] on select "Criterion contains does not contain is is blank is not blank starts with" at bounding box center [63, 392] width 61 height 10
type input "roemer"
click at [62, 427] on button "Search" at bounding box center [48, 432] width 30 height 11
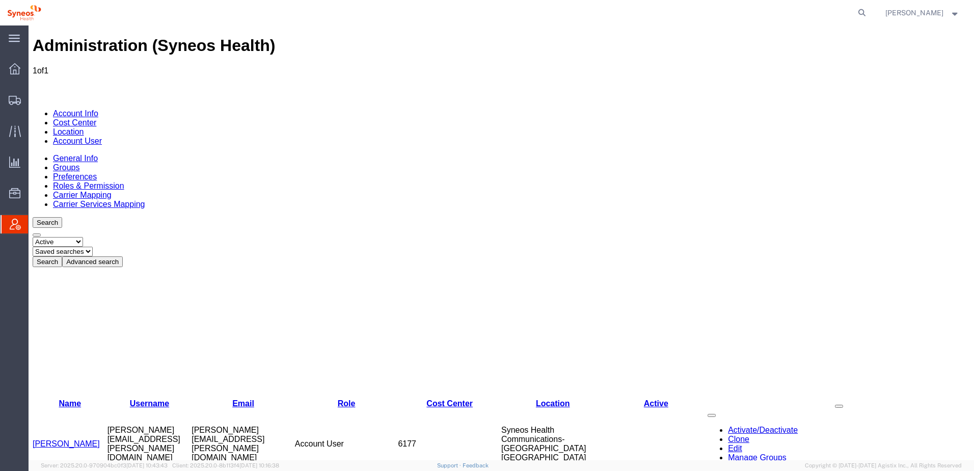
click at [57, 439] on link "kim Roemer" at bounding box center [66, 443] width 67 height 9
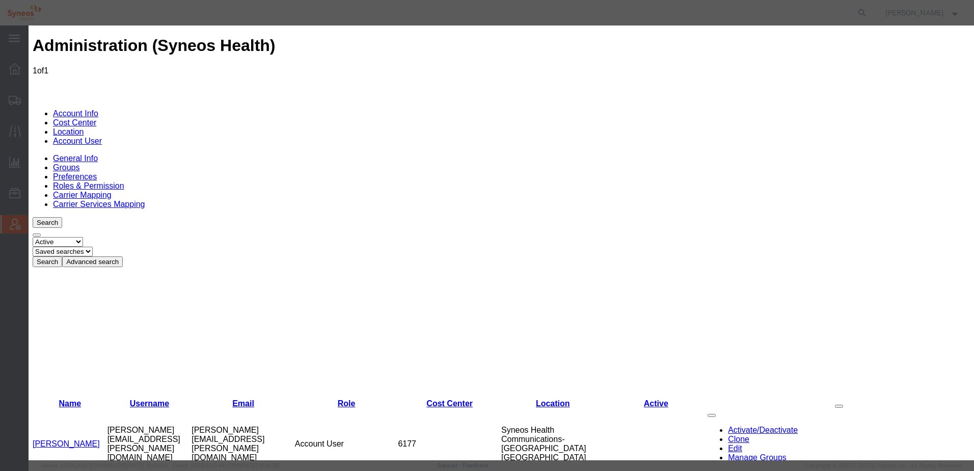
select select "DEPARTMENT"
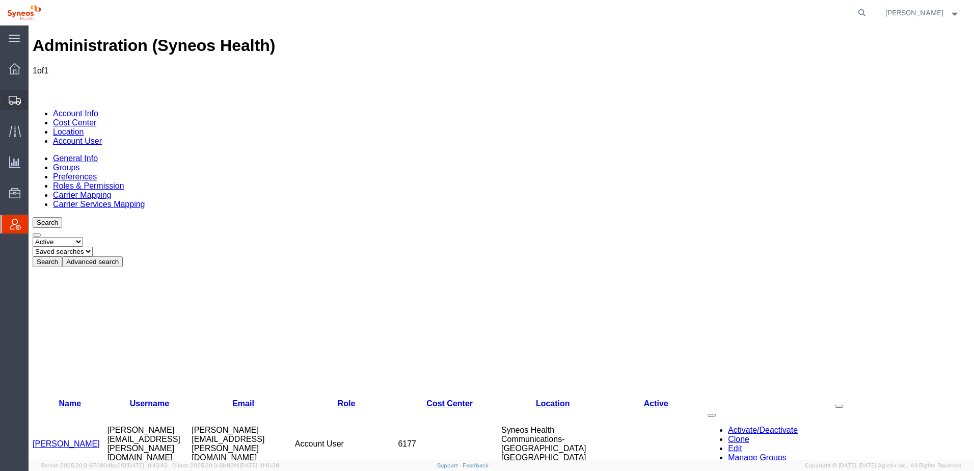
click at [0, 0] on span "Shipment Manager" at bounding box center [0, 0] width 0 height 0
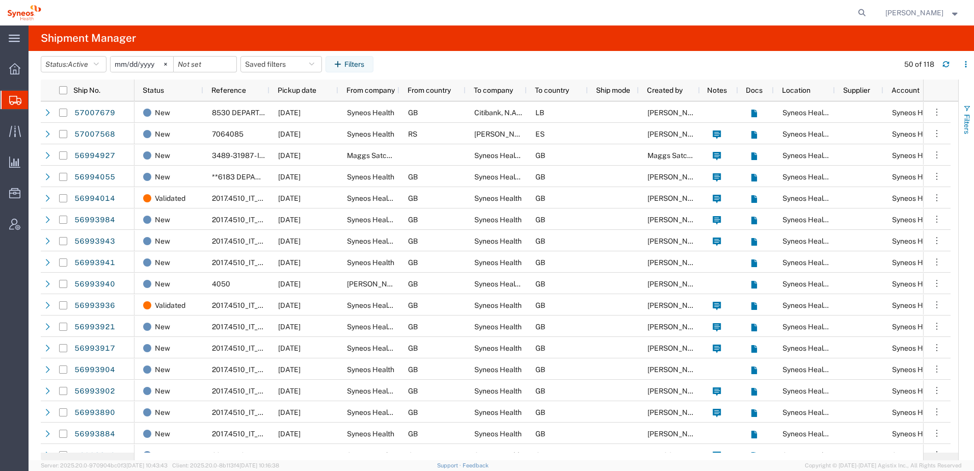
click at [968, 117] on span "Filters" at bounding box center [967, 124] width 8 height 20
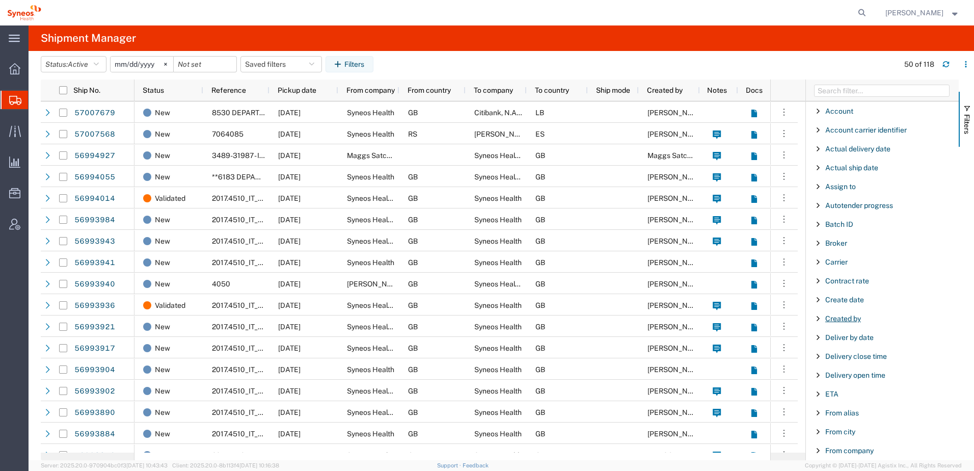
click at [835, 317] on span "Created by" at bounding box center [843, 318] width 36 height 8
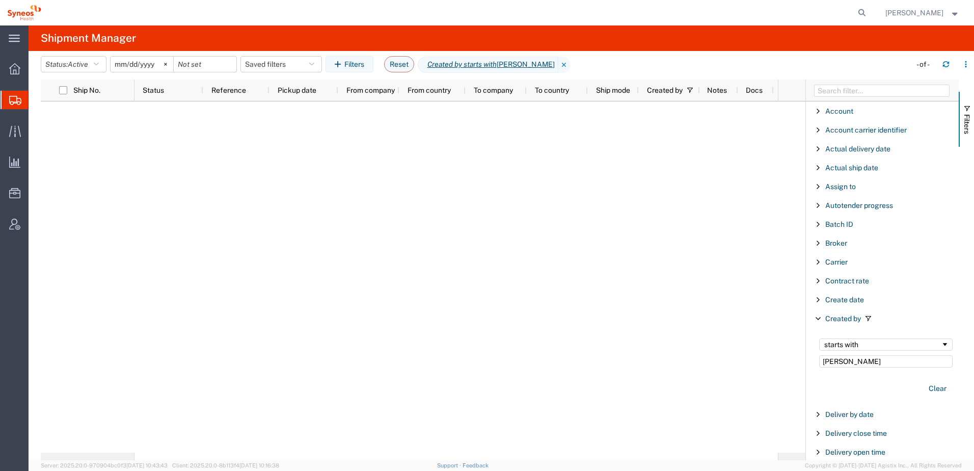
type input "kim roemer"
